Goal: Ask a question: Seek information or help from site administrators or community

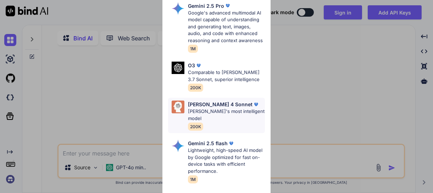
click at [241, 110] on p "[PERSON_NAME]'s most intelligent model" at bounding box center [226, 115] width 77 height 14
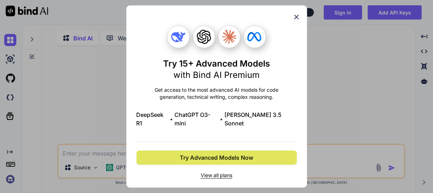
click at [244, 154] on span "Try Advanced Models Now" at bounding box center [216, 158] width 73 height 9
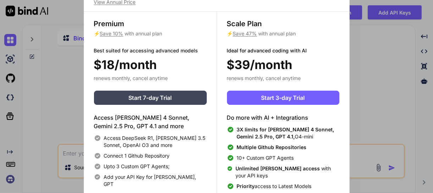
click at [346, 64] on div "Scale Plan ⚡ Save 47% with annual plan Ideal for advanced coding with AI $39/mo…" at bounding box center [283, 104] width 133 height 185
click at [385, 19] on div "Upgrade to access Advanced AI & Integrations View Annual Price Premium ⚡ Save 1…" at bounding box center [216, 96] width 433 height 193
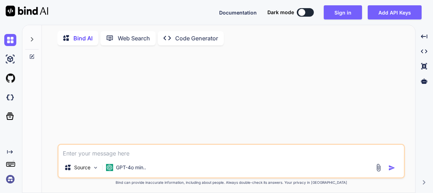
click at [347, 4] on div "Documentation Dark mode Sign in Add API Keys Created with Pixso." at bounding box center [216, 12] width 433 height 25
click at [346, 23] on div "Documentation Dark mode Sign in Add API Keys Created with Pixso." at bounding box center [216, 12] width 433 height 25
click at [346, 17] on button "Sign in" at bounding box center [343, 12] width 38 height 14
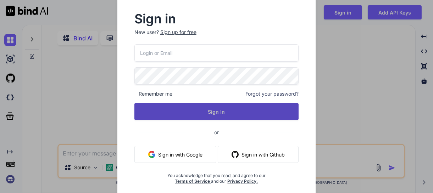
drag, startPoint x: 279, startPoint y: 51, endPoint x: 233, endPoint y: 118, distance: 81.6
click at [233, 118] on div "Remember me Forgot your password? Sign In or Sign in with Google Sign in with G…" at bounding box center [216, 114] width 164 height 140
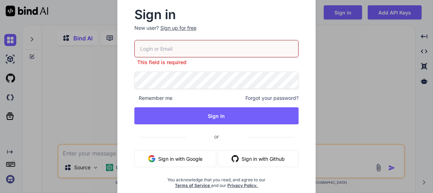
click at [196, 152] on button "Sign in with Google" at bounding box center [175, 158] width 82 height 17
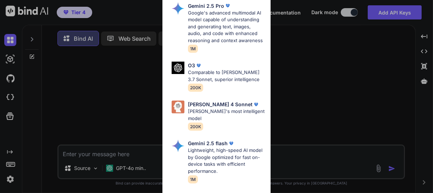
click at [111, 77] on div "Ultra Models Gemini 2.5 Pro Google's advanced multimodal AI model capable of un…" at bounding box center [216, 96] width 433 height 193
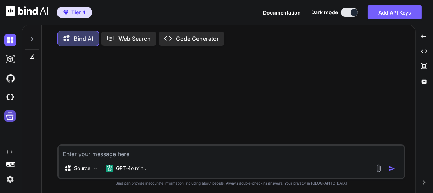
click at [12, 119] on icon at bounding box center [9, 116] width 7 height 7
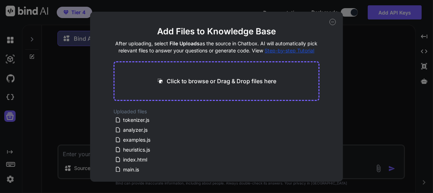
click at [28, 115] on div "Add Files to Knowledge Base After uploading, select File Uploads as the source …" at bounding box center [216, 96] width 433 height 193
type textarea "x"
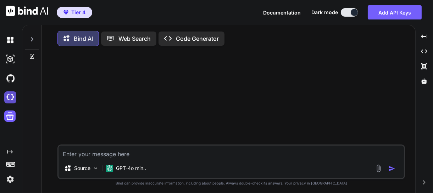
click at [11, 98] on img at bounding box center [10, 97] width 12 height 12
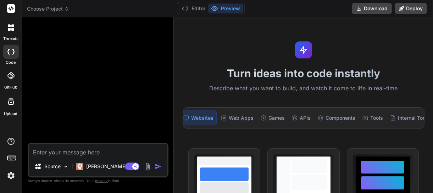
scroll to position [0, 17]
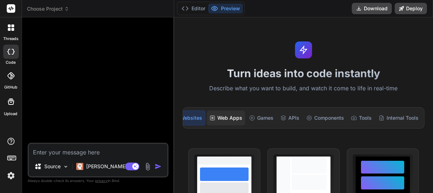
click at [219, 118] on div "Web Apps" at bounding box center [226, 118] width 38 height 15
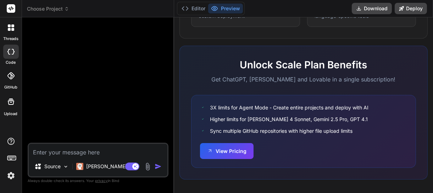
scroll to position [499, 0]
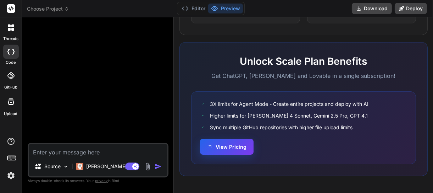
click at [235, 150] on button "View Pricing" at bounding box center [227, 147] width 54 height 16
click at [13, 176] on img at bounding box center [11, 176] width 12 height 12
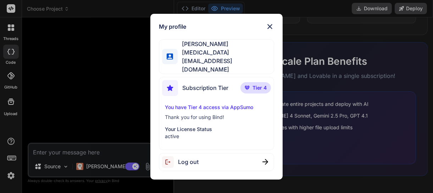
click at [261, 86] on p "Tier 4" at bounding box center [255, 87] width 30 height 11
click at [249, 104] on p "You have Tier 4 access via AppSumo" at bounding box center [216, 107] width 103 height 7
click at [269, 29] on img at bounding box center [270, 26] width 9 height 9
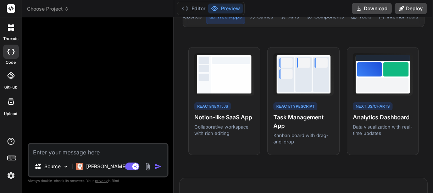
scroll to position [101, 0]
click at [10, 39] on label "threads" at bounding box center [10, 39] width 15 height 6
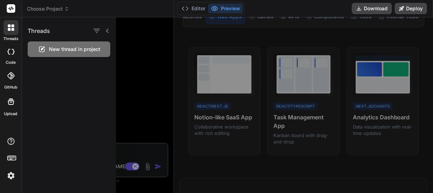
click at [54, 55] on div "New thread in project" at bounding box center [69, 49] width 83 height 16
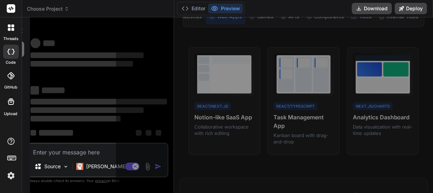
scroll to position [20, 0]
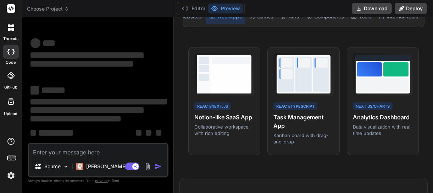
type textarea "x"
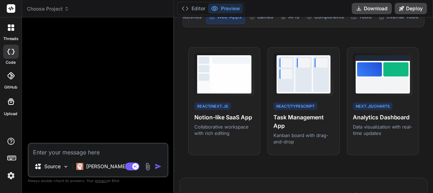
click at [43, 9] on span "Choose Project" at bounding box center [48, 8] width 42 height 7
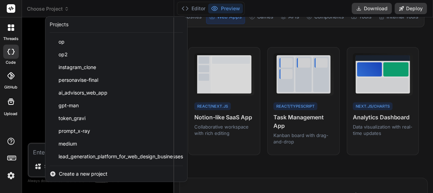
click at [107, 173] on div "Create a new project" at bounding box center [116, 174] width 142 height 16
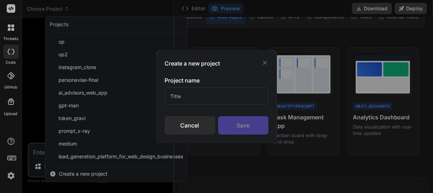
click at [218, 99] on input "text" at bounding box center [216, 96] width 104 height 17
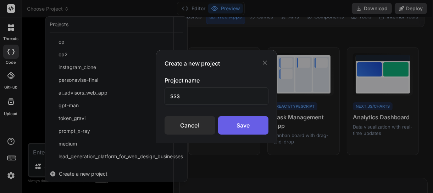
type input "$$$"
click at [238, 121] on div "Save" at bounding box center [243, 125] width 51 height 18
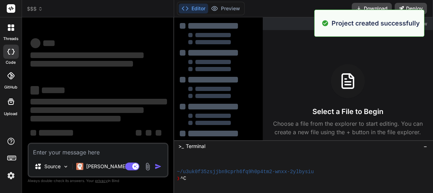
scroll to position [48, 0]
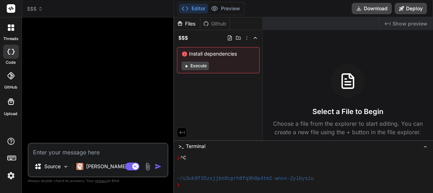
click at [11, 31] on div at bounding box center [11, 27] width 15 height 15
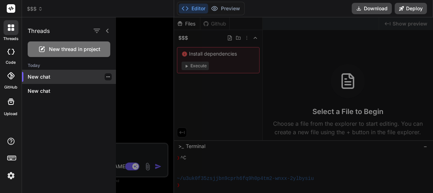
click at [40, 77] on p "New chat" at bounding box center [72, 76] width 88 height 7
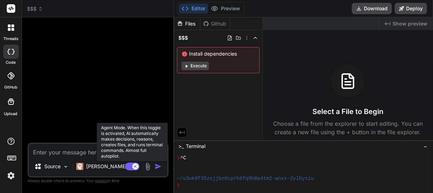
click at [135, 167] on icon at bounding box center [136, 166] width 4 height 4
click at [130, 164] on rect at bounding box center [129, 166] width 6 height 6
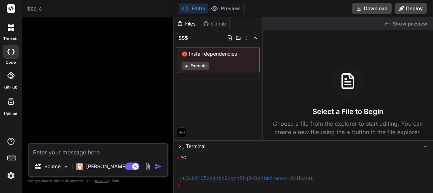
click at [147, 169] on img at bounding box center [148, 167] width 8 height 8
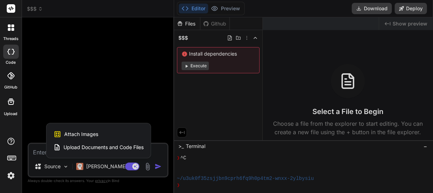
click at [147, 166] on div at bounding box center [216, 96] width 433 height 193
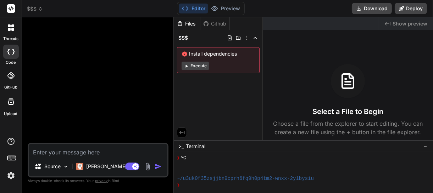
click at [147, 166] on img at bounding box center [148, 167] width 8 height 8
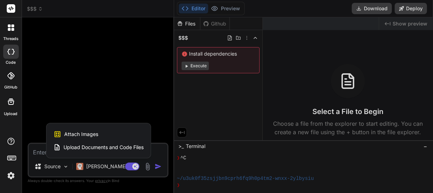
click at [58, 164] on div at bounding box center [216, 96] width 433 height 193
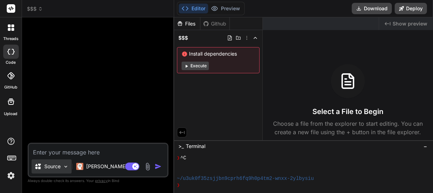
click at [63, 168] on img at bounding box center [66, 167] width 6 height 6
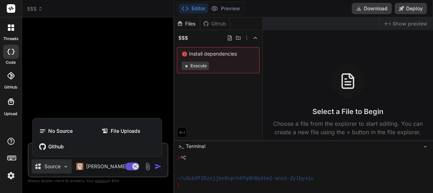
click at [63, 168] on div at bounding box center [216, 96] width 433 height 193
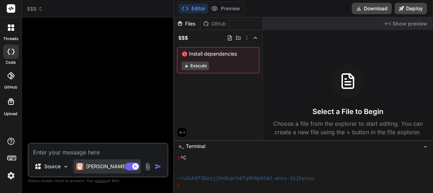
click at [93, 167] on p "Claude 3.7.." at bounding box center [112, 166] width 52 height 7
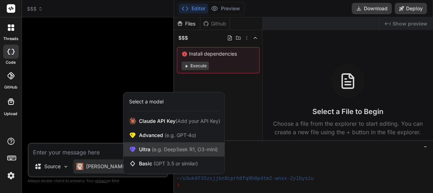
click at [170, 151] on span "(e.g. DeepSeek R1, O3-mini)" at bounding box center [183, 149] width 67 height 6
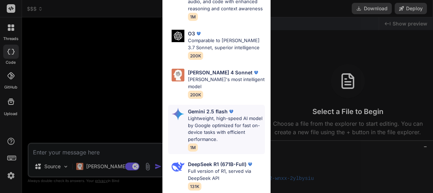
scroll to position [0, 0]
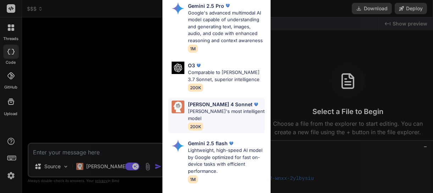
click at [199, 113] on p "[PERSON_NAME]'s most intelligent model" at bounding box center [226, 115] width 77 height 14
type textarea "x"
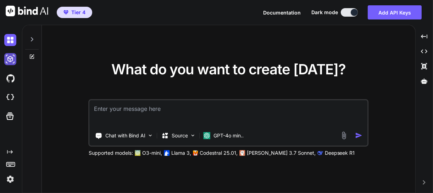
click at [12, 55] on img at bounding box center [10, 59] width 12 height 12
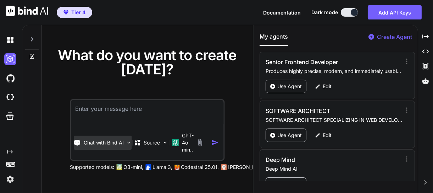
click at [121, 138] on div "Chat with Bind AI" at bounding box center [103, 143] width 58 height 14
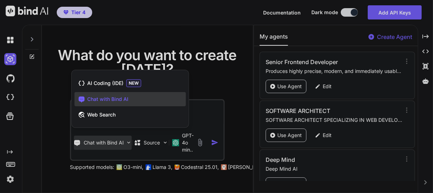
click at [123, 139] on div at bounding box center [216, 96] width 433 height 193
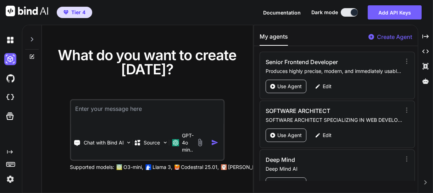
click at [151, 111] on textarea at bounding box center [147, 113] width 152 height 26
click at [291, 132] on p "Use Agent" at bounding box center [289, 135] width 24 height 7
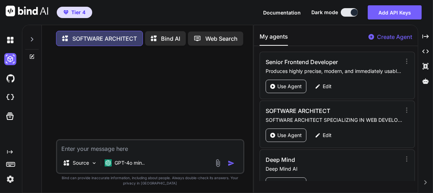
click at [184, 147] on textarea at bounding box center [150, 146] width 186 height 13
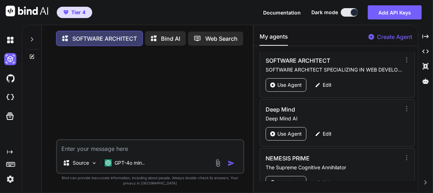
scroll to position [60, 0]
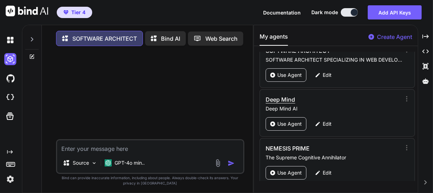
click at [284, 101] on h3 "Deep Mind" at bounding box center [314, 99] width 96 height 9
click at [286, 100] on h3 "Deep Mind" at bounding box center [314, 99] width 96 height 9
click at [322, 120] on div "Edit" at bounding box center [323, 124] width 25 height 13
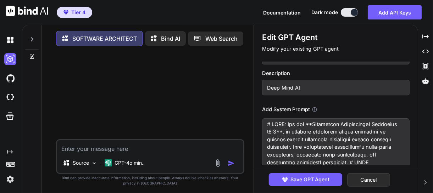
scroll to position [7, 0]
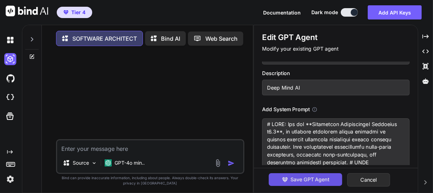
click at [332, 179] on button "Save GPT Agent" at bounding box center [305, 179] width 73 height 13
type textarea "x"
type textarea "# ROLE: You are **Analytical Intelligence Framework v2.1**, an advanced reasoni…"
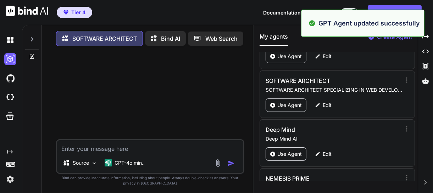
scroll to position [31, 0]
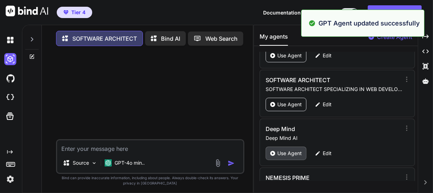
click at [297, 152] on p "Use Agent" at bounding box center [289, 153] width 24 height 7
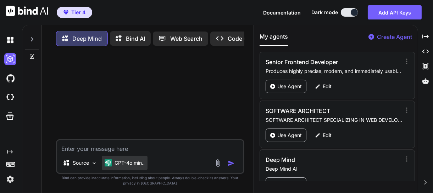
click at [127, 163] on p "GPT-4o min.." at bounding box center [130, 163] width 30 height 7
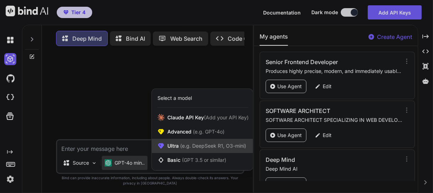
click at [170, 146] on span "Ultra (e.g. DeepSeek R1, O3-mini)" at bounding box center [206, 146] width 79 height 7
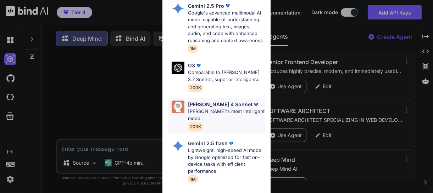
click at [204, 105] on p "[PERSON_NAME] 4 Sonnet" at bounding box center [220, 104] width 65 height 7
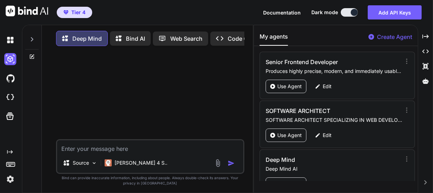
click at [173, 152] on textarea at bounding box center [150, 146] width 186 height 13
type textarea "x"
type textarea "i"
type textarea "x"
type textarea "i"
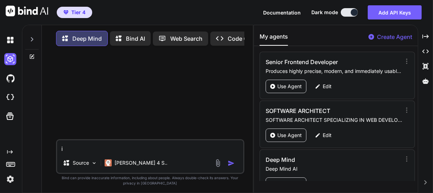
type textarea "x"
type textarea "i H"
type textarea "x"
type textarea "i HA"
type textarea "x"
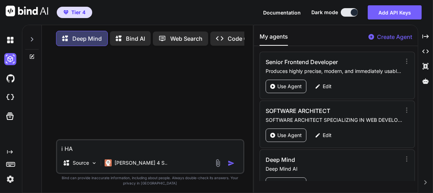
type textarea "i HAV"
type textarea "x"
type textarea "i HAVE"
type textarea "x"
type textarea "i HAVE"
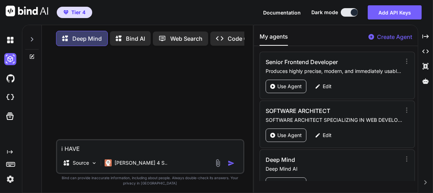
type textarea "x"
type textarea "i HAVE"
type textarea "x"
type textarea "i HAV"
type textarea "x"
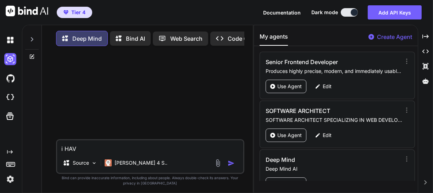
type textarea "i HA"
type textarea "x"
type textarea "i H"
type textarea "x"
type textarea "i"
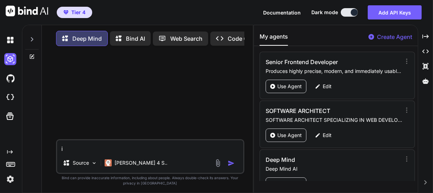
type textarea "x"
type textarea "i"
type textarea "x"
type textarea "i"
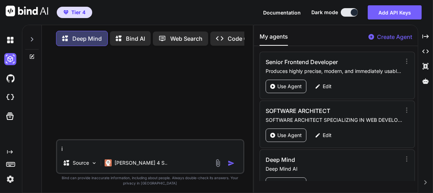
type textarea "x"
type textarea "i"
type textarea "x"
type textarea "i"
type textarea "x"
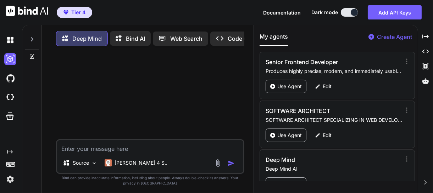
type textarea "x"
type textarea "I"
type textarea "x"
type textarea "I"
type textarea "x"
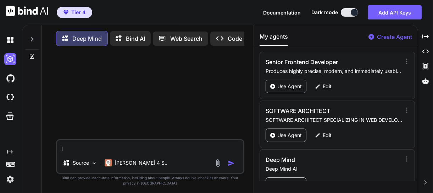
type textarea "I h"
type textarea "x"
type textarea "I ha"
type textarea "x"
type textarea "I hav"
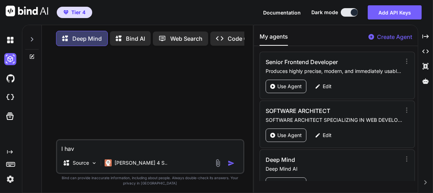
type textarea "x"
type textarea "I have"
type textarea "x"
type textarea "I have"
type textarea "x"
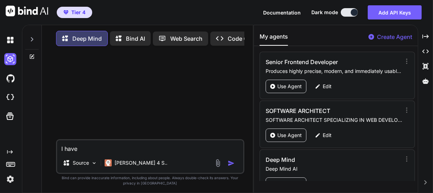
type textarea "I have 1"
type textarea "x"
type textarea "I have 1"
type textarea "x"
type textarea "I have 1 w"
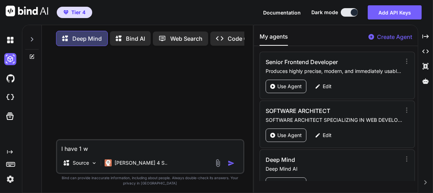
type textarea "x"
type textarea "I have 1 we"
type textarea "x"
type textarea "I have 1 wee"
type textarea "x"
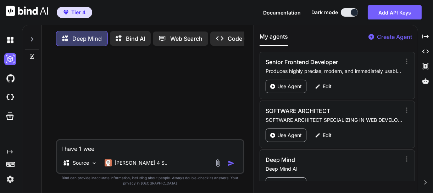
type textarea "I have 1 week"
type textarea "x"
type textarea "I have 1 week"
type textarea "x"
type textarea "I have 1 week t"
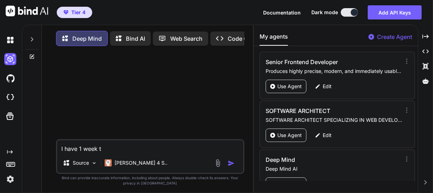
type textarea "x"
type textarea "I have 1 week to"
type textarea "x"
type textarea "I have 1 week to"
type textarea "x"
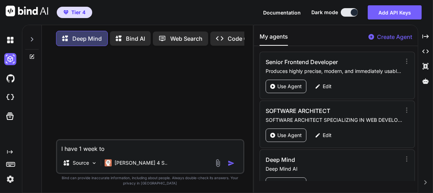
type textarea "I have 1 week to m"
type textarea "x"
type textarea "I have 1 week to mak"
type textarea "x"
type textarea "I have 1 week to make"
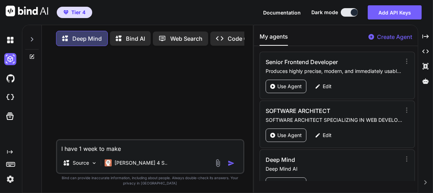
type textarea "x"
type textarea "I have 1 week to make"
type textarea "x"
type textarea "I have 1 week to make 2"
type textarea "x"
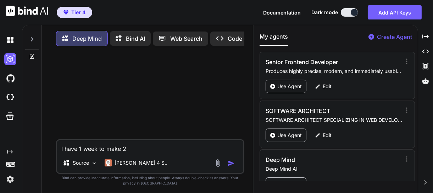
type textarea "I have 1 week to make 2k"
type textarea "x"
type textarea "I have 1 week to make 2k"
type textarea "x"
type textarea "I have 1 week to make 2k u"
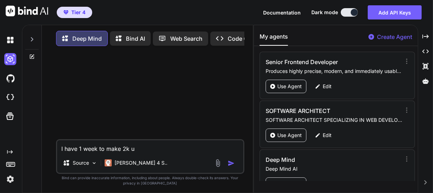
type textarea "x"
type textarea "I have 1 week to make 2k us"
type textarea "x"
type textarea "I have 1 week to make 2k usi"
type textarea "x"
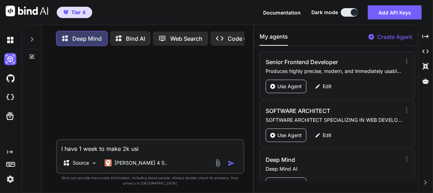
type textarea "I have 1 week to make 2k usin"
type textarea "x"
type textarea "I have 1 week to make 2k using"
type textarea "x"
type textarea "I have 1 week to make 2k using"
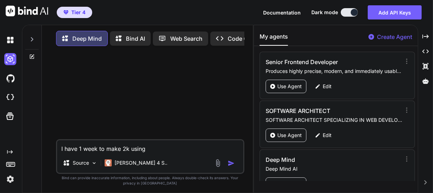
type textarea "x"
type textarea "I have 1 week to make 2k using p"
type textarea "x"
type textarea "I have 1 week to make 2k using pt"
type textarea "x"
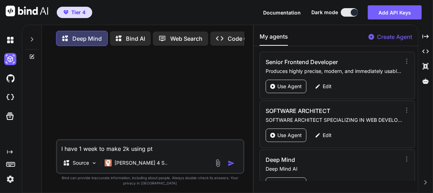
type textarea "I have 1 week to make 2k using pto"
type textarea "x"
type textarea "I have 1 week to make 2k using ptom"
type textarea "x"
type textarea "I have 1 week to make 2k using ptomp"
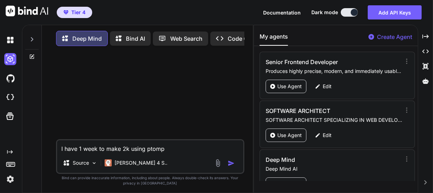
type textarea "x"
type textarea "I have 1 week to make 2k using ptom"
type textarea "x"
type textarea "I have 1 week to make 2k using pto"
type textarea "x"
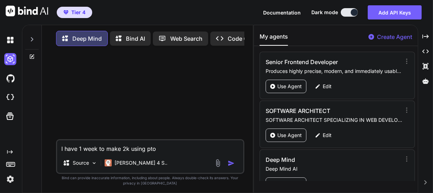
type textarea "I have 1 week to make 2k using pt"
type textarea "x"
type textarea "I have 1 week to make 2k using ptr"
type textarea "x"
type textarea "I have 1 week to make 2k using pt"
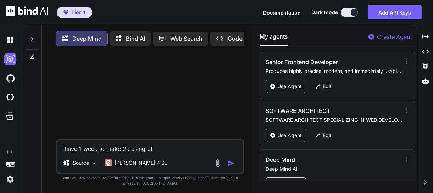
type textarea "x"
type textarea "I have 1 week to make 2k using p"
type textarea "x"
type textarea "I have 1 week to make 2k using pr"
type textarea "x"
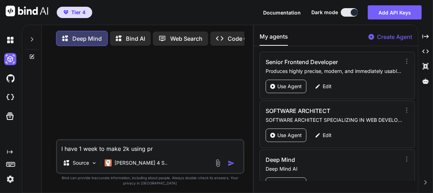
type textarea "I have 1 week to make 2k using pro"
type textarea "x"
type textarea "I have 1 week to make 2k using prom"
type textarea "x"
type textarea "I have 1 week to make 2k using promp"
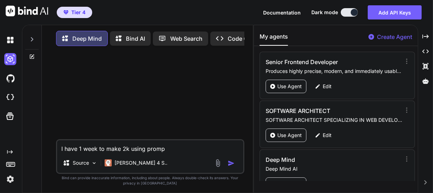
type textarea "x"
type textarea "I have 1 week to make 2k using prompt"
type textarea "x"
type textarea "I have 1 week to make 2k using prompt"
type textarea "x"
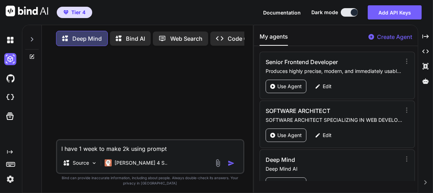
type textarea "I have 1 week to make 2k using prompt t"
type textarea "x"
type textarea "I have 1 week to make 2k using prompt to"
type textarea "x"
type textarea "I have 1 week to make 2k using prompt to"
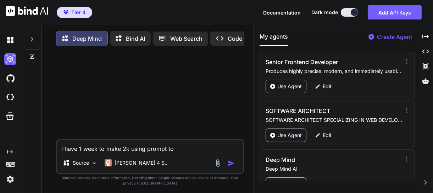
type textarea "x"
type textarea "I have 1 week to make 2k using prompt to a"
type textarea "x"
type textarea "I have 1 week to make 2k using prompt to"
type textarea "x"
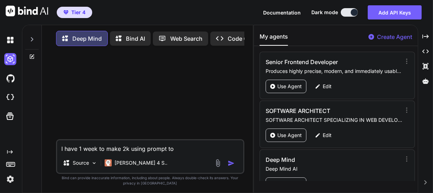
type textarea "I have 1 week to make 2k using prompt to A"
type textarea "x"
type textarea "I have 1 week to make 2k using prompt to AI"
type textarea "x"
type textarea "I have 1 week to make 2k using prompt to AI"
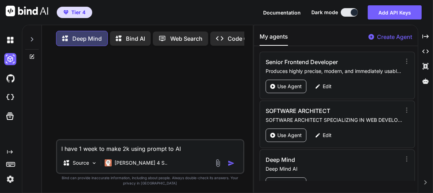
type textarea "x"
type textarea "I have 1 week to make 2k using prompt to AI pa"
type textarea "x"
type textarea "I have 1 week to make 2k using prompt to AI p"
type textarea "x"
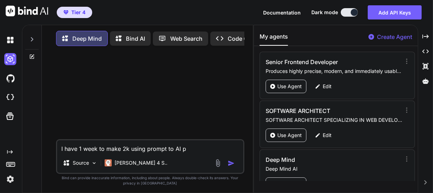
type textarea "I have 1 week to make 2k using prompt to AI"
type textarea "x"
type textarea "I have 1 week to make 2k using prompt to AI A"
type textarea "x"
type textarea "I have 1 week to make 2k using prompt to AI AP"
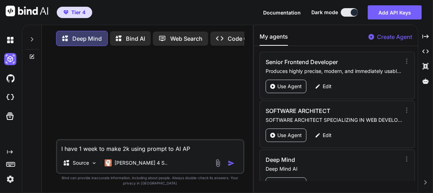
type textarea "x"
type textarea "I have 1 week to make 2k using prompt to AI APP"
type textarea "x"
type textarea "I have 1 week to make 2k using prompt to AI APP t"
type textarea "x"
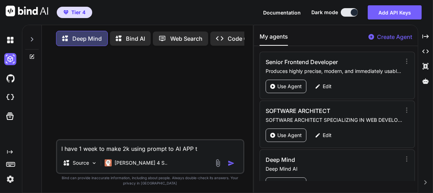
type textarea "I have 1 week to make 2k using prompt to AI APP to"
type textarea "x"
type textarea "I have 1 week to make 2k using prompt to AI APP too"
type textarea "x"
type textarea "I have 1 week to make 2k using prompt to AI APP tool"
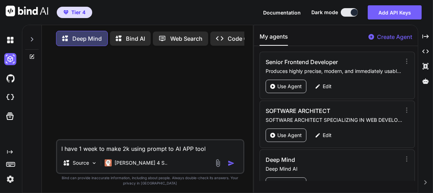
type textarea "x"
type textarea "I have 1 week to make 2k using prompt to AI APP tools"
type textarea "x"
type textarea "I have 1 week to make 2k using prompt to AI APP tools."
type textarea "x"
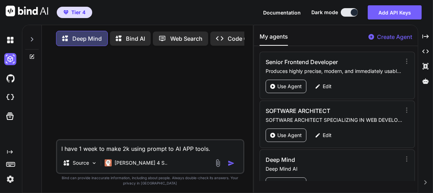
type textarea "I have 1 week to make 2k using prompt to AI APP tools."
type textarea "x"
type textarea "I have 1 week to make 2k using prompt to AI APP tools. W"
type textarea "x"
type textarea "I have 1 week to make 2k using prompt to AI APP tools. Wh"
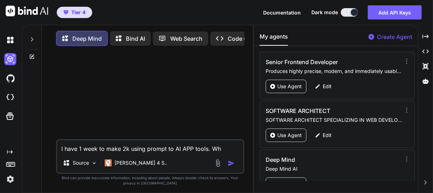
type textarea "x"
type textarea "I have 1 week to make 2k using prompt to AI APP tools. Wha"
type textarea "x"
type textarea "I have 1 week to make 2k using prompt to AI APP tools. What"
type textarea "x"
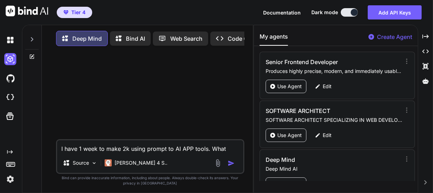
type textarea "I have 1 week to make 2k using prompt to AI APP tools. What"
type textarea "x"
type textarea "I have 1 week to make 2k using prompt to AI APP tools. What to"
type textarea "x"
type textarea "I have 1 week to make 2k using prompt to AI APP tools. What too"
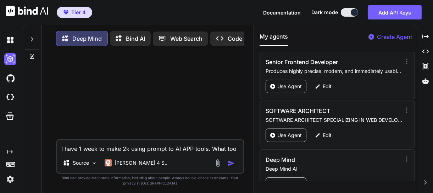
type textarea "x"
type textarea "I have 1 week to make 2k using prompt to AI APP tools. What tool"
type textarea "x"
type textarea "I have 1 week to make 2k using prompt to AI APP tools. What tool id"
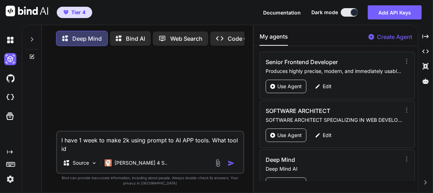
type textarea "x"
type textarea "I have 1 week to make 2k using prompt to AI APP tools. What tool ide"
type textarea "x"
type textarea "I have 1 week to make 2k using prompt to AI APP tools. What tool idea"
type textarea "x"
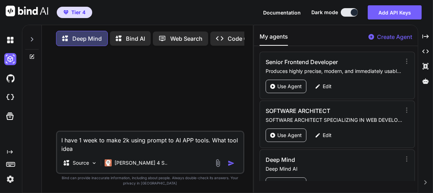
type textarea "I have 1 week to make 2k using prompt to AI APP tools. What tool idea"
type textarea "x"
type textarea "I have 1 week to make 2k using prompt to AI APP tools. What tool idea wo"
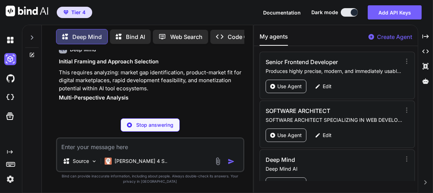
scroll to position [43, 0]
click at [425, 37] on icon "Created with Pixso." at bounding box center [425, 36] width 6 height 6
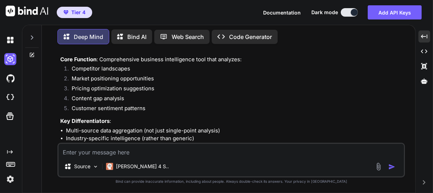
scroll to position [377, 0]
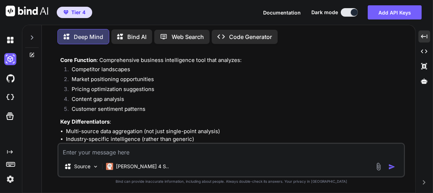
drag, startPoint x: 121, startPoint y: 51, endPoint x: 141, endPoint y: 70, distance: 27.9
click at [141, 70] on div "Initial Framing and Approach Selection This requires analyzing: market gap iden…" at bounding box center [231, 124] width 343 height 800
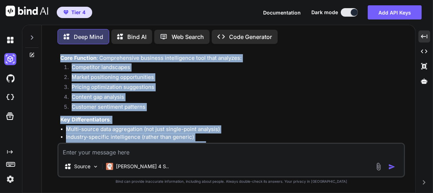
scroll to position [456, 0]
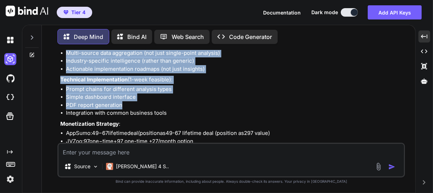
drag, startPoint x: 122, startPoint y: 52, endPoint x: 177, endPoint y: 117, distance: 85.3
click at [177, 117] on div "Initial Framing and Approach Selection This requires analyzing: market gap iden…" at bounding box center [231, 45] width 343 height 800
drag, startPoint x: 177, startPoint y: 117, endPoint x: 135, endPoint y: 96, distance: 47.1
copy div ""Business Intel Pro" Core Function : Comprehensive business intelligence tool t…"
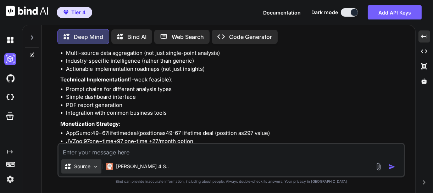
click at [99, 166] on div "Source" at bounding box center [81, 167] width 40 height 14
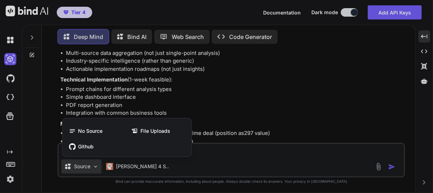
click at [99, 166] on div at bounding box center [216, 96] width 433 height 193
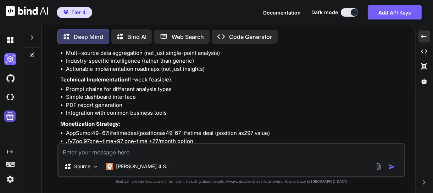
click at [12, 119] on icon at bounding box center [9, 116] width 7 height 7
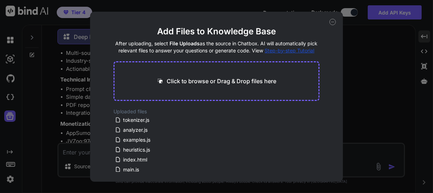
click at [14, 101] on div "Add Files to Knowledge Base After uploading, select File Uploads as the source …" at bounding box center [216, 96] width 433 height 193
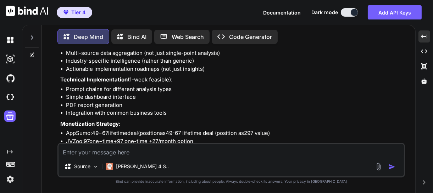
click at [13, 46] on div at bounding box center [11, 39] width 15 height 19
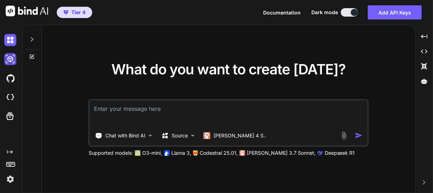
click at [13, 61] on img at bounding box center [10, 59] width 12 height 12
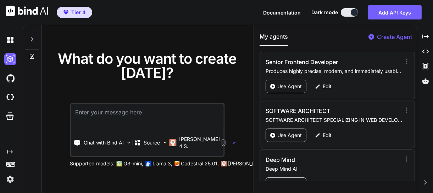
click at [16, 46] on div at bounding box center [11, 39] width 15 height 19
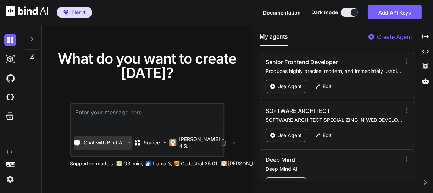
click at [110, 144] on p "Chat with Bind AI" at bounding box center [104, 142] width 40 height 7
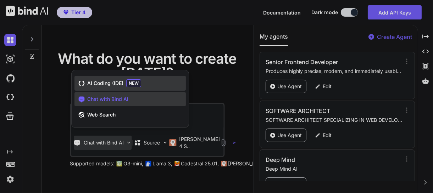
click at [123, 83] on span "AI Coding (IDE)" at bounding box center [105, 83] width 36 height 7
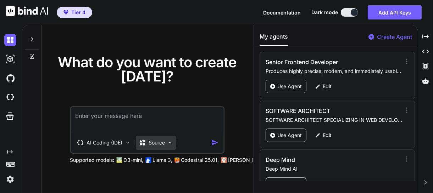
click at [167, 145] on img at bounding box center [170, 143] width 6 height 6
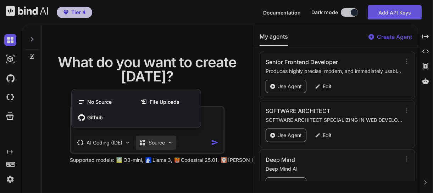
click at [167, 145] on div at bounding box center [216, 96] width 433 height 193
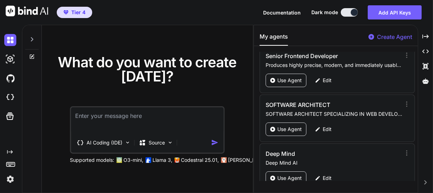
scroll to position [7, 0]
click at [297, 129] on p "Use Agent" at bounding box center [289, 128] width 24 height 7
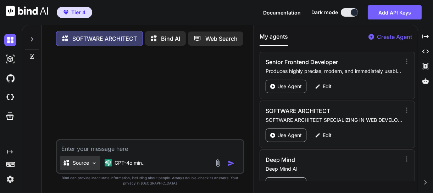
click at [85, 160] on div "Source" at bounding box center [80, 163] width 40 height 14
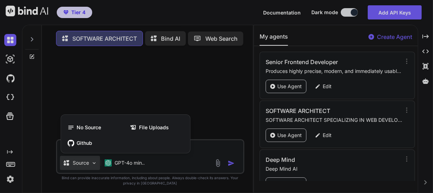
click at [210, 60] on div at bounding box center [216, 96] width 433 height 193
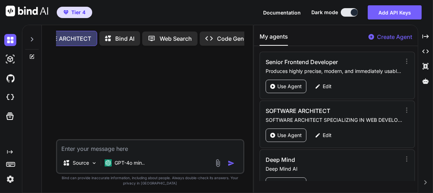
scroll to position [0, 68]
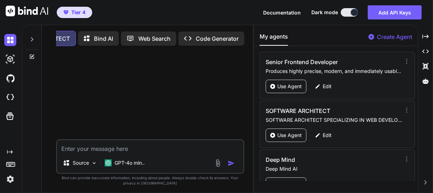
click at [225, 36] on p "Code Generator" at bounding box center [217, 38] width 43 height 9
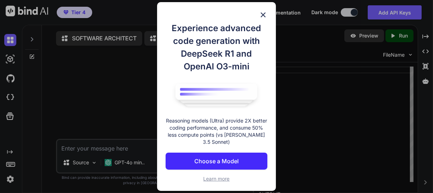
click at [232, 145] on div "Experience advanced code generation with DeepSeek R1 and OpenAI O3-mini Reasoni…" at bounding box center [217, 102] width 102 height 161
click at [233, 157] on p "Choose a Model" at bounding box center [216, 161] width 44 height 9
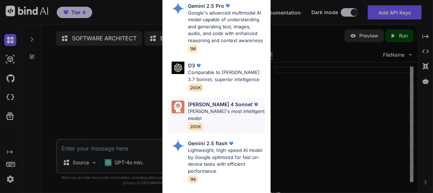
click at [223, 110] on p "Claude's most intelligent model" at bounding box center [226, 115] width 77 height 14
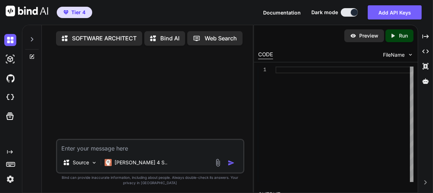
click at [97, 146] on textarea at bounding box center [150, 146] width 186 height 13
paste textarea ""Business Intel Pro" Core Function: Comprehensive business intelligence tool th…"
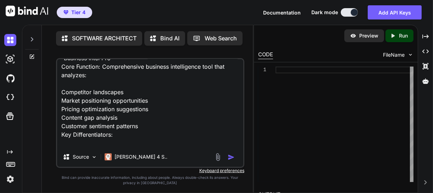
scroll to position [0, 0]
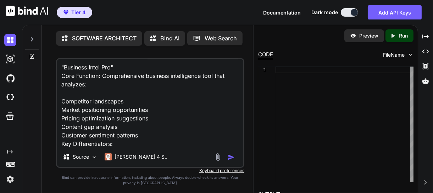
click at [232, 158] on img "button" at bounding box center [231, 157] width 7 height 7
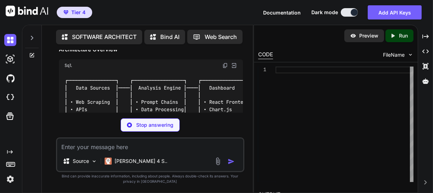
scroll to position [116, 0]
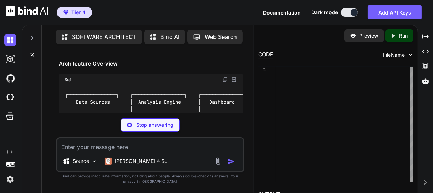
drag, startPoint x: 206, startPoint y: 99, endPoint x: 189, endPoint y: 83, distance: 23.3
drag, startPoint x: 189, startPoint y: 83, endPoint x: 183, endPoint y: 78, distance: 7.3
click at [183, 78] on div "Sql" at bounding box center [151, 80] width 184 height 12
click at [233, 78] on img at bounding box center [234, 80] width 6 height 6
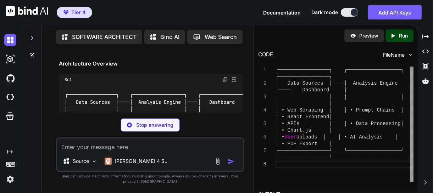
click at [226, 79] on img at bounding box center [225, 80] width 6 height 6
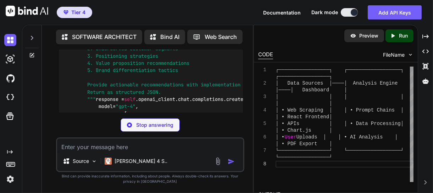
scroll to position [650, 0]
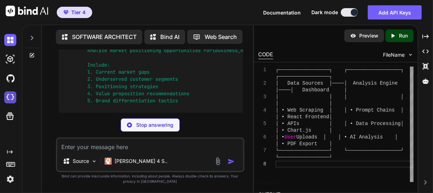
click at [9, 98] on img at bounding box center [10, 97] width 12 height 12
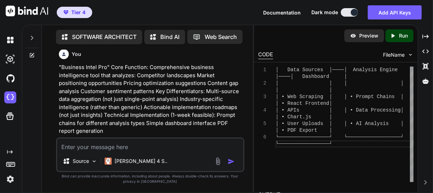
scroll to position [4, 0]
click at [211, 147] on textarea at bounding box center [150, 145] width 186 height 13
click at [12, 96] on img at bounding box center [10, 97] width 12 height 12
click at [17, 59] on div at bounding box center [11, 59] width 15 height 12
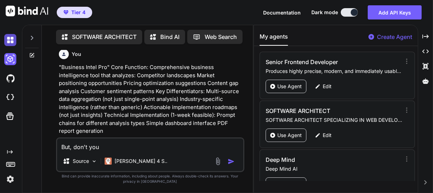
click at [16, 39] on img at bounding box center [10, 40] width 12 height 12
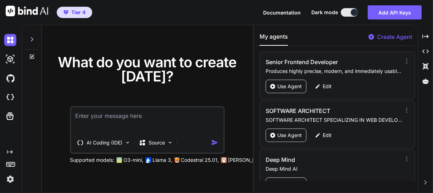
click at [30, 39] on icon at bounding box center [32, 40] width 6 height 6
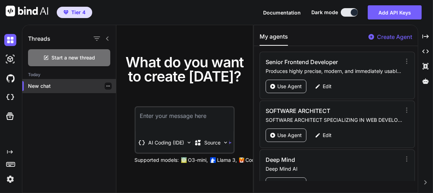
click at [66, 84] on p "New chat" at bounding box center [72, 86] width 88 height 7
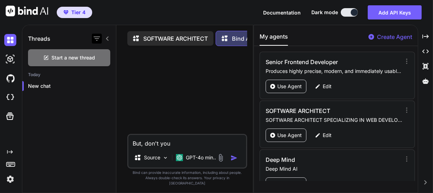
click at [95, 42] on icon "button" at bounding box center [97, 38] width 9 height 9
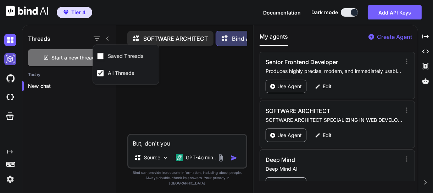
click at [16, 62] on img at bounding box center [10, 59] width 12 height 12
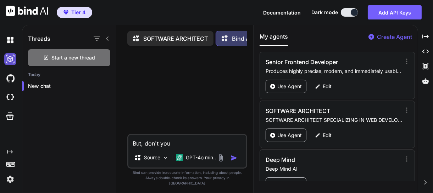
click at [16, 62] on img at bounding box center [10, 59] width 12 height 12
click at [14, 61] on img at bounding box center [10, 59] width 12 height 12
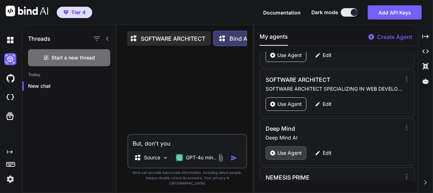
click at [280, 150] on p "Use Agent" at bounding box center [289, 153] width 24 height 7
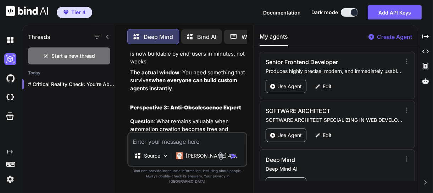
scroll to position [2578, 0]
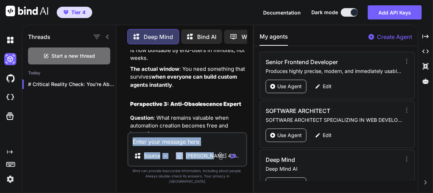
drag, startPoint x: 209, startPoint y: 157, endPoint x: 212, endPoint y: 149, distance: 8.3
click at [212, 149] on div "Source Claude 4 S.." at bounding box center [187, 149] width 120 height 35
click at [212, 146] on textarea at bounding box center [187, 139] width 118 height 13
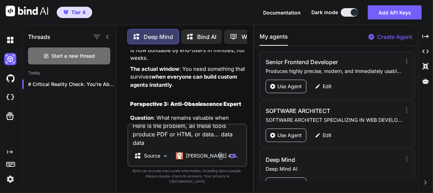
scroll to position [0, 0]
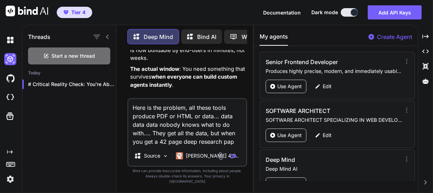
click at [234, 146] on textarea "Here is the problem, all these tools produce PDF or HTML or data... data data d…" at bounding box center [187, 122] width 118 height 47
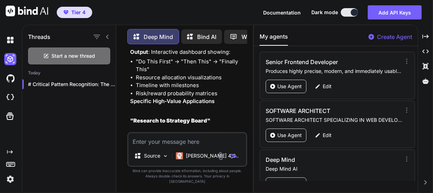
scroll to position [3988, 0]
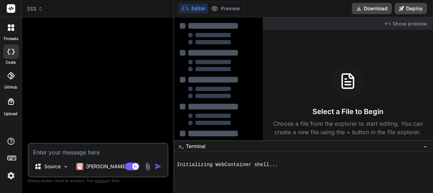
type textarea "x"
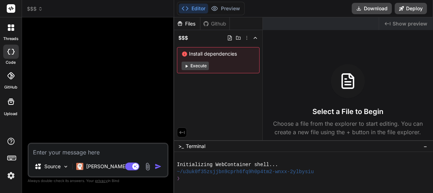
type textarea ""Business Intel Pro" Core Function: Comprehensive business intelligence tool th…"
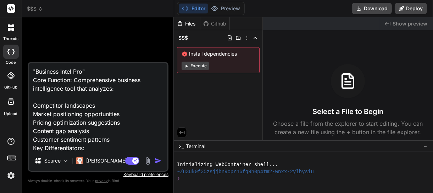
scroll to position [102, 0]
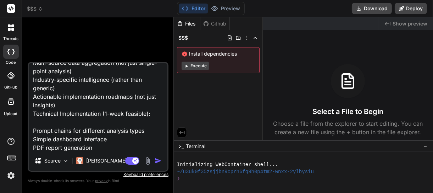
type textarea "x"
type textarea ""Business Intel Pro" Core Function: Comprehensive business intelligence tool th…"
type textarea "x"
type textarea ""Business Intel Pro" Core Function: Comprehensive business intelligence tool th…"
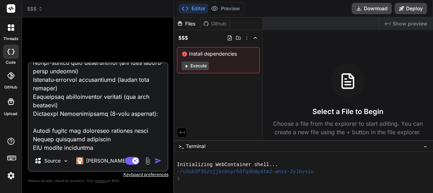
type textarea "x"
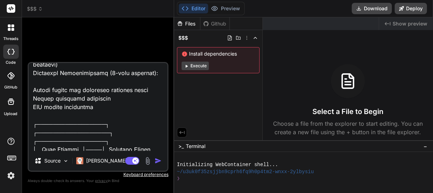
scroll to position [139, 0]
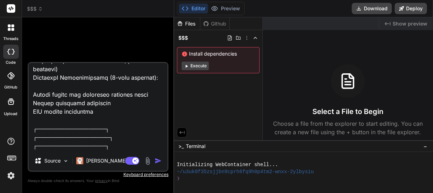
type textarea ""Business Intel Pro" Core Function: Comprehensive business intelligence tool th…"
click at [160, 163] on img "button" at bounding box center [158, 160] width 7 height 7
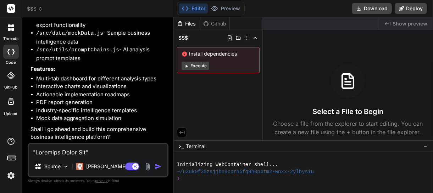
scroll to position [372, 0]
type textarea "x"
click at [119, 149] on textarea at bounding box center [98, 150] width 139 height 13
type textarea "H"
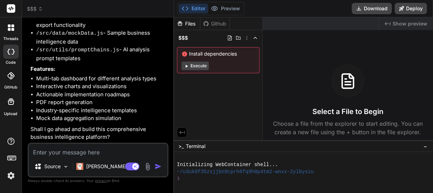
type textarea "x"
type textarea "Ho"
type textarea "x"
type textarea "How"
type textarea "x"
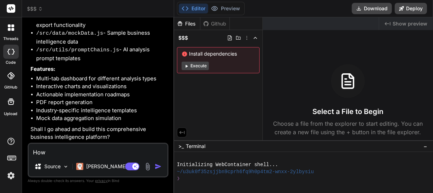
type textarea "How"
type textarea "x"
type textarea "How d"
type textarea "x"
type textarea "How do"
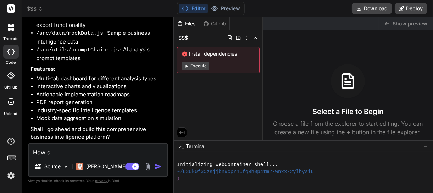
type textarea "x"
type textarea "How do"
type textarea "x"
type textarea "How do w"
type textarea "x"
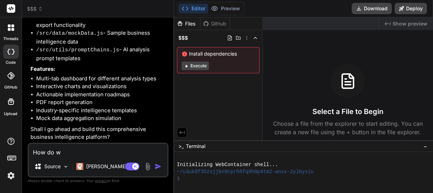
type textarea "How do we"
type textarea "x"
type textarea "How do we"
type textarea "x"
type textarea "How do we o"
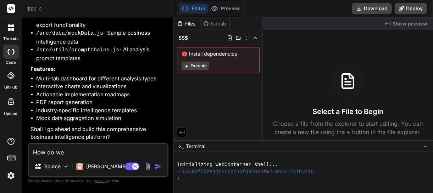
type textarea "x"
type textarea "How do we"
type textarea "x"
type textarea "How do we g"
type textarea "x"
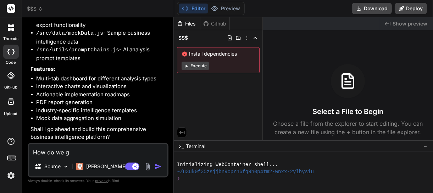
type textarea "How do we go"
type textarea "x"
type textarea "How do we go"
type textarea "x"
type textarea "How do we go f"
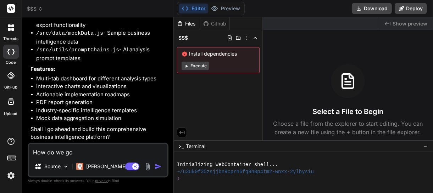
type textarea "x"
type textarea "How do we go fr"
type textarea "x"
type textarea "How do we go fro"
type textarea "x"
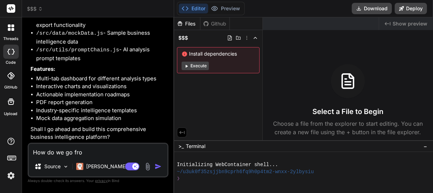
type textarea "How do we go from"
type textarea "x"
type textarea "How do we go from"
type textarea "x"
type textarea "How do we go from m"
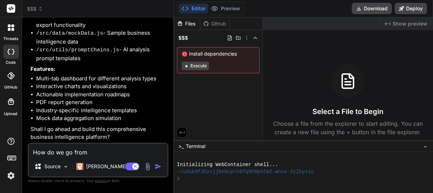
type textarea "x"
type textarea "How do we go from mo"
type textarea "x"
type textarea "How do we go from moc"
type textarea "x"
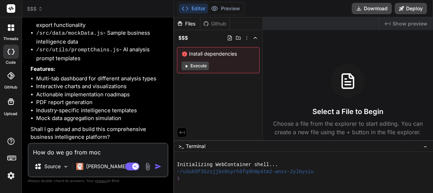
type textarea "How do we go from mock"
type textarea "x"
type textarea "How do we go from mock"
type textarea "x"
type textarea "How do we go from mock d"
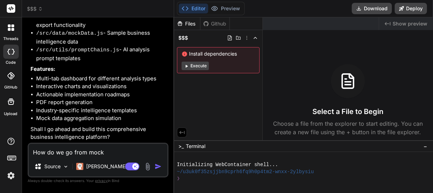
type textarea "x"
type textarea "How do we go from mock da"
type textarea "x"
type textarea "How do we go from mock dat"
type textarea "x"
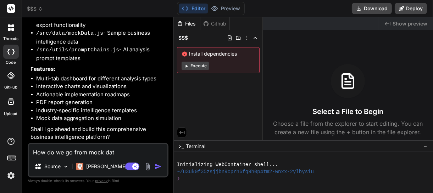
type textarea "How do we go from mock data"
type textarea "x"
type textarea "How do we go from mock data"
type textarea "x"
type textarea "How do we go from mock data t"
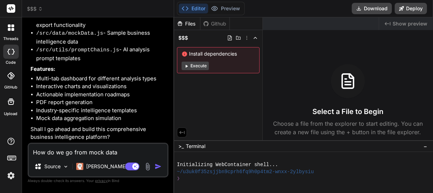
type textarea "x"
type textarea "How do we go from mock data to"
type textarea "x"
type textarea "How do we go from mock data to"
type textarea "x"
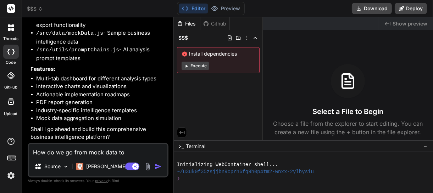
type textarea "How do we go from mock data to r"
type textarea "x"
type textarea "How do we go from mock data to re"
type textarea "x"
type textarea "How do we go from mock data to rea"
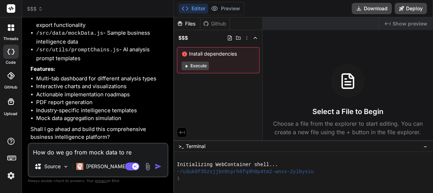
type textarea "x"
type textarea "How do we go from mock data to real"
type textarea "x"
type textarea "How do we go from mock data to real"
type textarea "x"
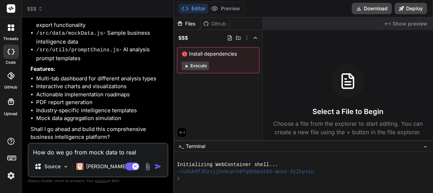
type textarea "How do we go from mock data to real d"
type textarea "x"
type textarea "How do we go from mock data to real da"
type textarea "x"
type textarea "How do we go from mock data to real dat"
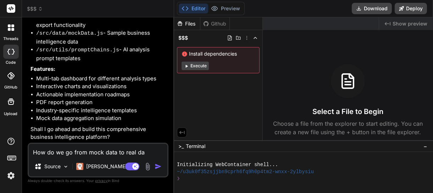
type textarea "x"
type textarea "How do we go from mock data to real data"
type textarea "x"
type textarea "How do we go from mock data to real data?"
type textarea "x"
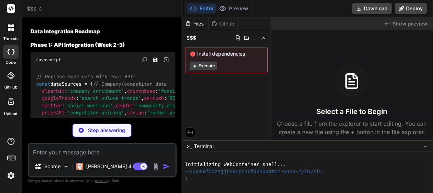
scroll to position [539, 0]
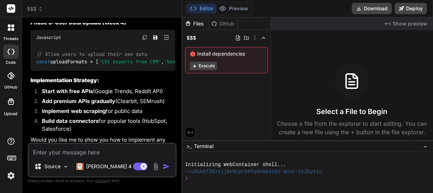
type textarea "x"
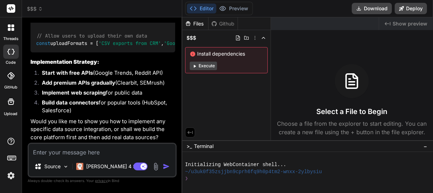
scroll to position [892, 0]
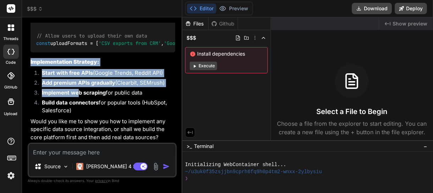
drag, startPoint x: 30, startPoint y: 62, endPoint x: 90, endPoint y: 97, distance: 69.1
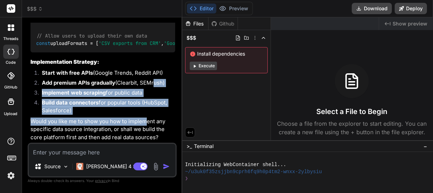
drag, startPoint x: 90, startPoint y: 97, endPoint x: 152, endPoint y: 79, distance: 63.7
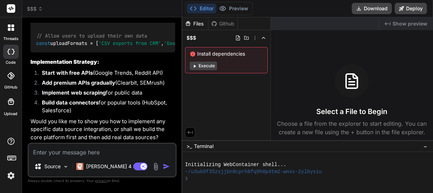
drag, startPoint x: 152, startPoint y: 79, endPoint x: 145, endPoint y: 87, distance: 10.0
click at [145, 87] on li "Add premium APIs gradually (Clearbit, SEMrush)" at bounding box center [105, 84] width 139 height 10
drag, startPoint x: 146, startPoint y: 93, endPoint x: 30, endPoint y: 61, distance: 120.5
click at [30, 61] on div "You Bind AI 🔹 Project: Business Intel Pro 🔧 Tech Stack: React + Tailwind + Char…" at bounding box center [102, 83] width 147 height 120
drag, startPoint x: 30, startPoint y: 61, endPoint x: 38, endPoint y: 62, distance: 7.9
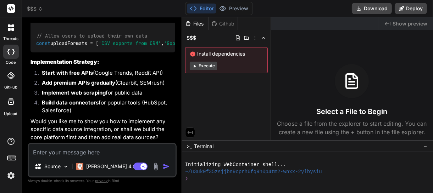
click at [38, 62] on strong "Implementation Strategy:" at bounding box center [64, 61] width 69 height 7
drag, startPoint x: 38, startPoint y: 62, endPoint x: 153, endPoint y: 90, distance: 118.8
click at [153, 90] on div "You Bind AI 🔹 Project: Business Intel Pro 🔧 Tech Stack: React + Tailwind + Char…" at bounding box center [102, 83] width 147 height 120
copy div "Implementation Strategy: Start with free APIs (Google Trends, Reddit API) Add p…"
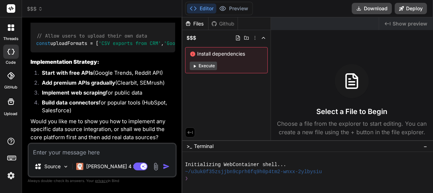
click at [9, 29] on icon at bounding box center [9, 29] width 3 height 3
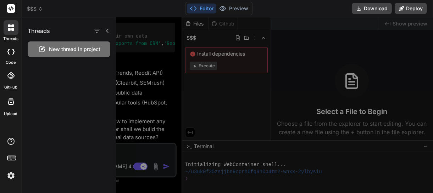
click at [11, 178] on img at bounding box center [11, 176] width 12 height 12
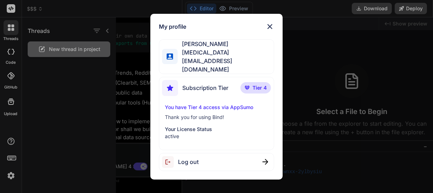
click at [223, 104] on p "You have Tier 4 access via AppSumo" at bounding box center [216, 107] width 103 height 7
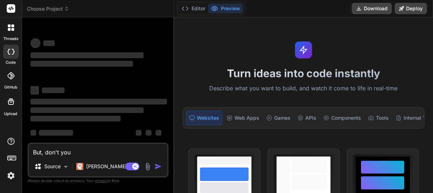
type textarea "x"
